Goal: Check status: Check status

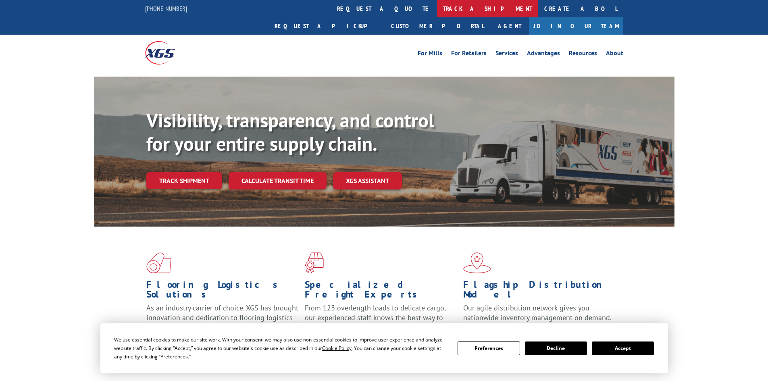
click at [437, 10] on link "track a shipment" at bounding box center [487, 8] width 101 height 17
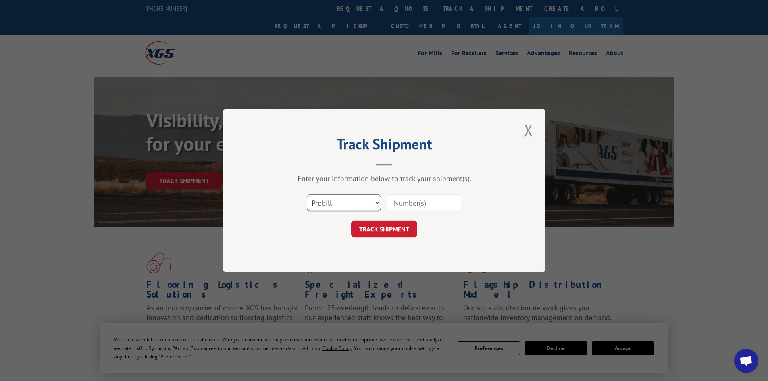
click at [368, 198] on select "Select category... Probill BOL PO" at bounding box center [344, 202] width 74 height 17
select select "bol"
click at [307, 194] on select "Select category... Probill BOL PO" at bounding box center [344, 202] width 74 height 17
click at [407, 200] on input at bounding box center [424, 202] width 74 height 17
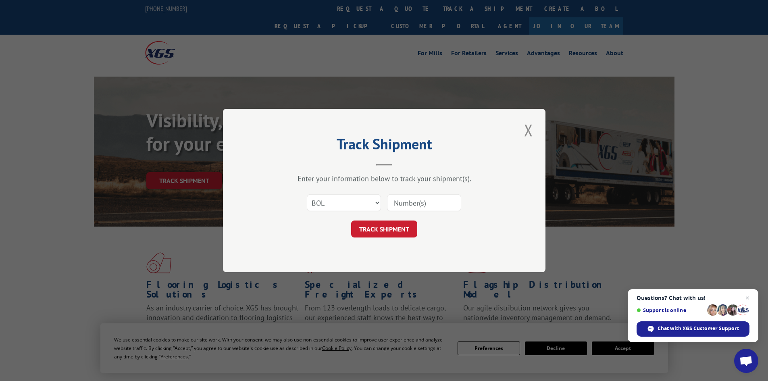
paste input "4863500"
type input "4863500"
click at [390, 226] on button "TRACK SHIPMENT" at bounding box center [384, 228] width 66 height 17
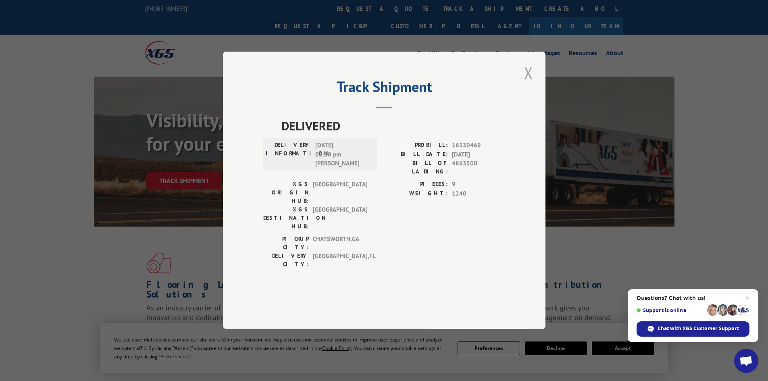
click at [528, 84] on button "Close modal" at bounding box center [529, 73] width 14 height 22
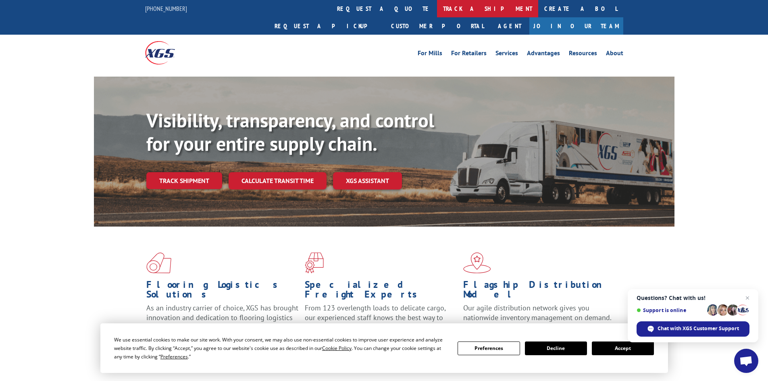
click at [437, 12] on link "track a shipment" at bounding box center [487, 8] width 101 height 17
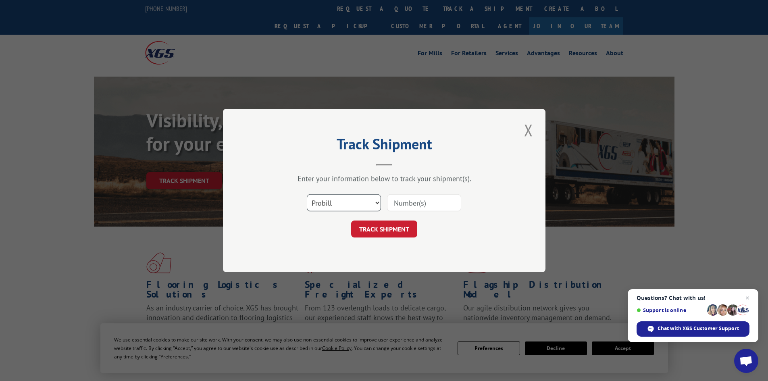
click at [324, 203] on select "Select category... Probill BOL PO" at bounding box center [344, 202] width 74 height 17
select select "bol"
click at [307, 194] on select "Select category... Probill BOL PO" at bounding box center [344, 202] width 74 height 17
click at [407, 200] on input at bounding box center [424, 202] width 74 height 17
paste input "4856099"
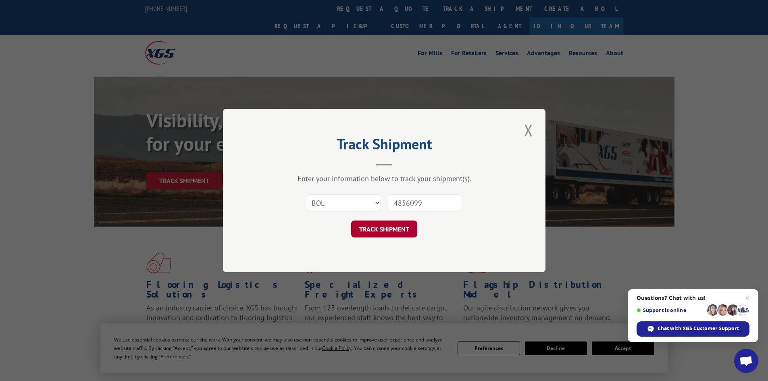
type input "4856099"
click at [391, 229] on button "TRACK SHIPMENT" at bounding box center [384, 228] width 66 height 17
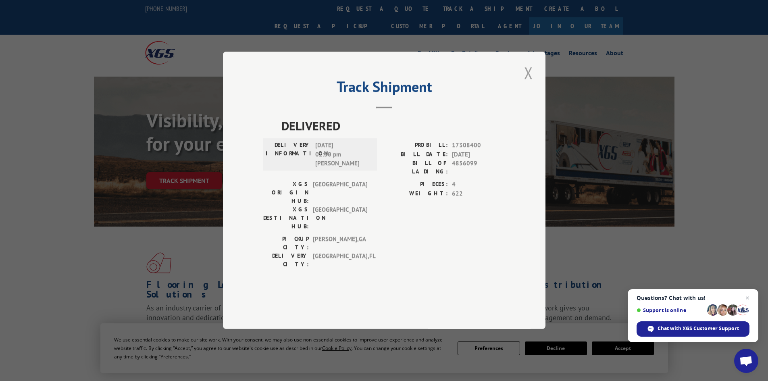
click at [528, 84] on button "Close modal" at bounding box center [529, 73] width 14 height 22
